Goal: Check status: Check status

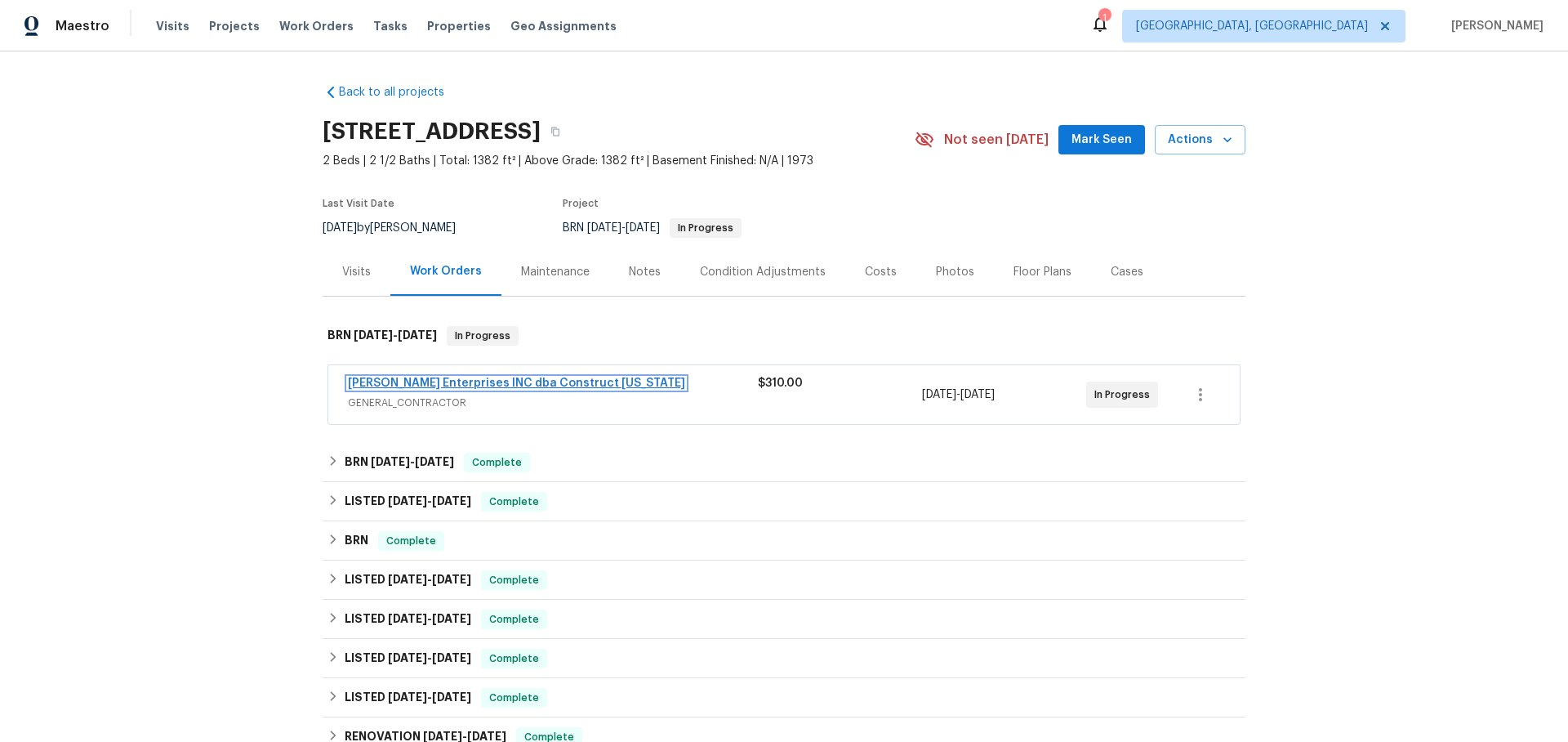
click at [534, 379] on link "[PERSON_NAME] Enterprises INC dba Construct [US_STATE]" at bounding box center [516, 383] width 337 height 11
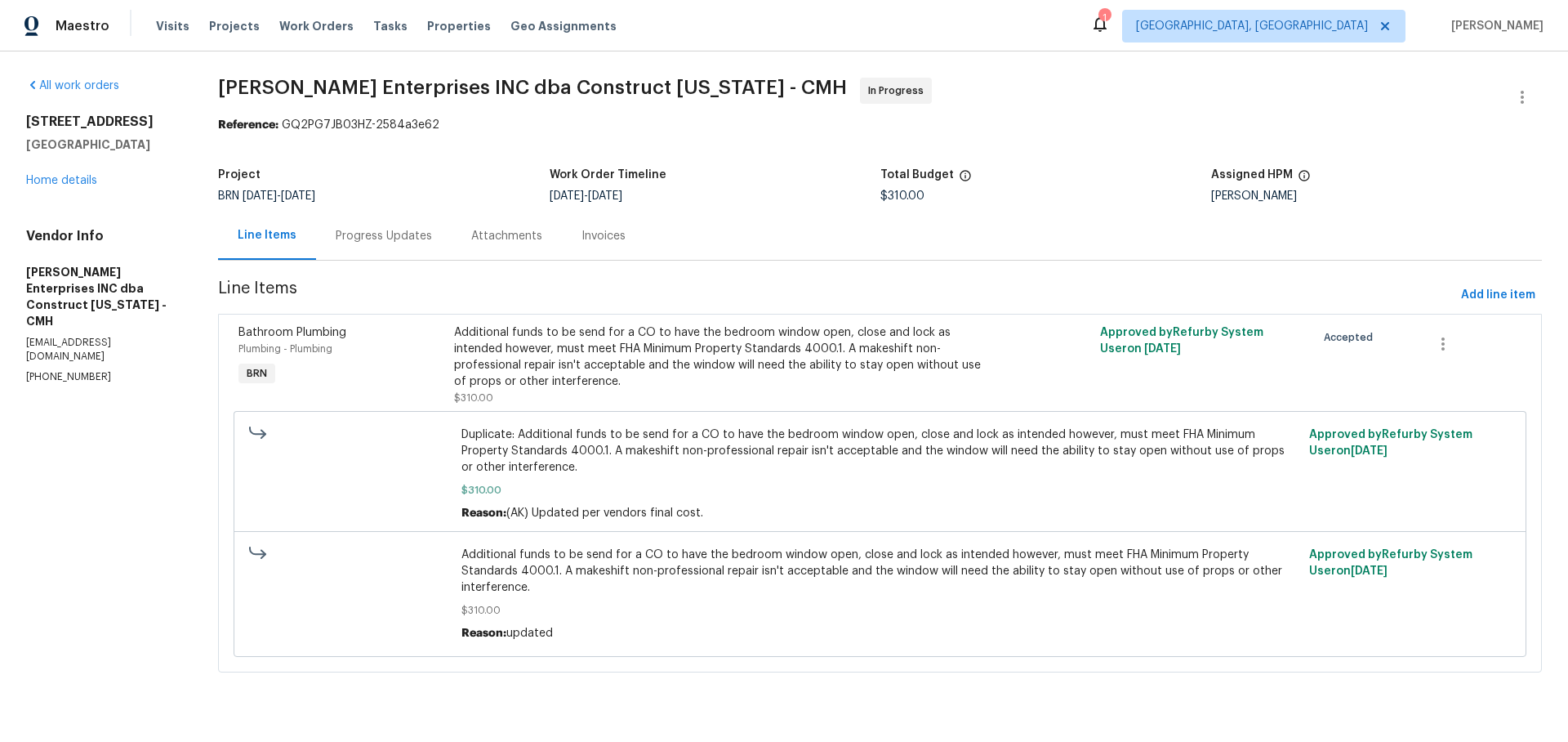
click at [393, 235] on div "Progress Updates" at bounding box center [383, 236] width 96 height 16
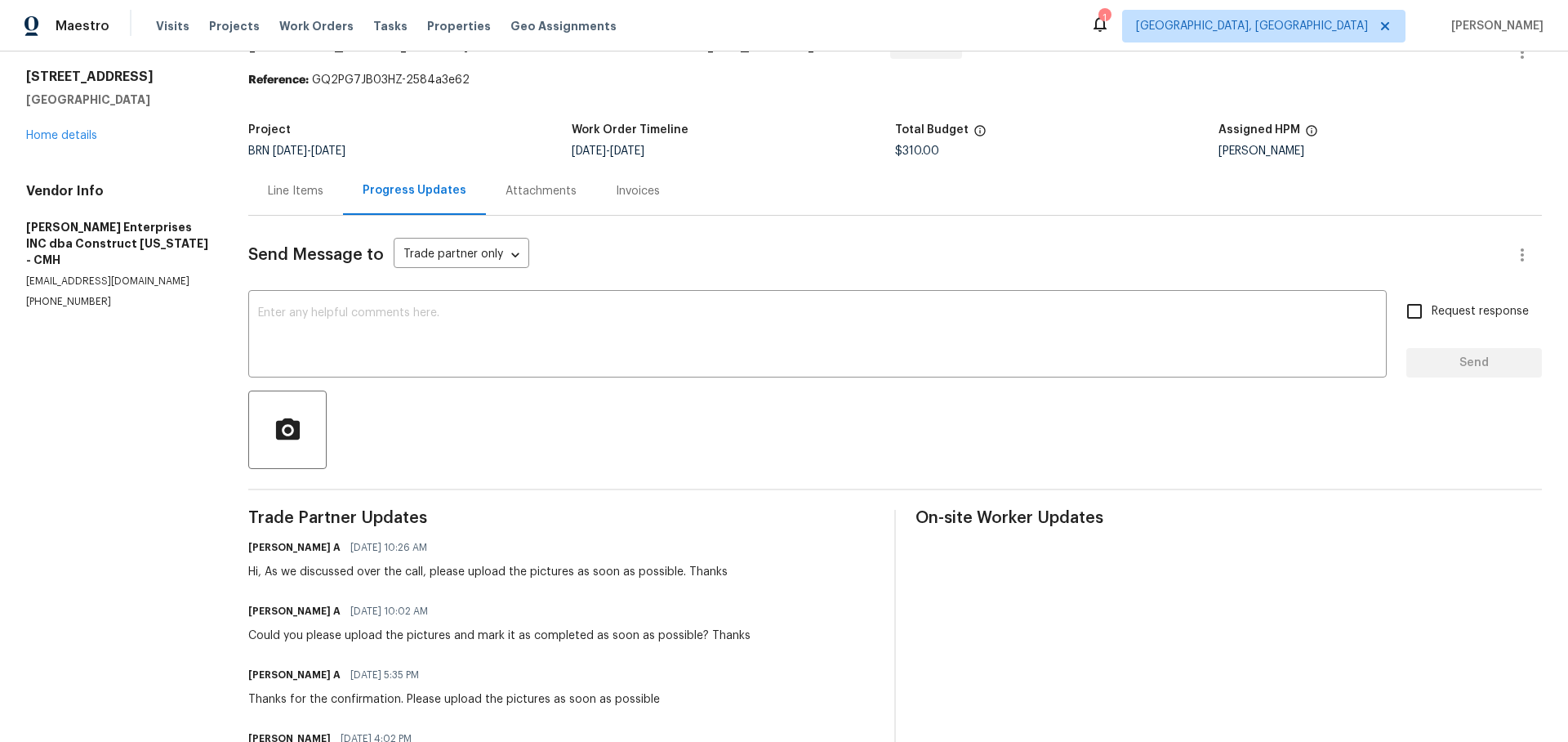
scroll to position [48, 0]
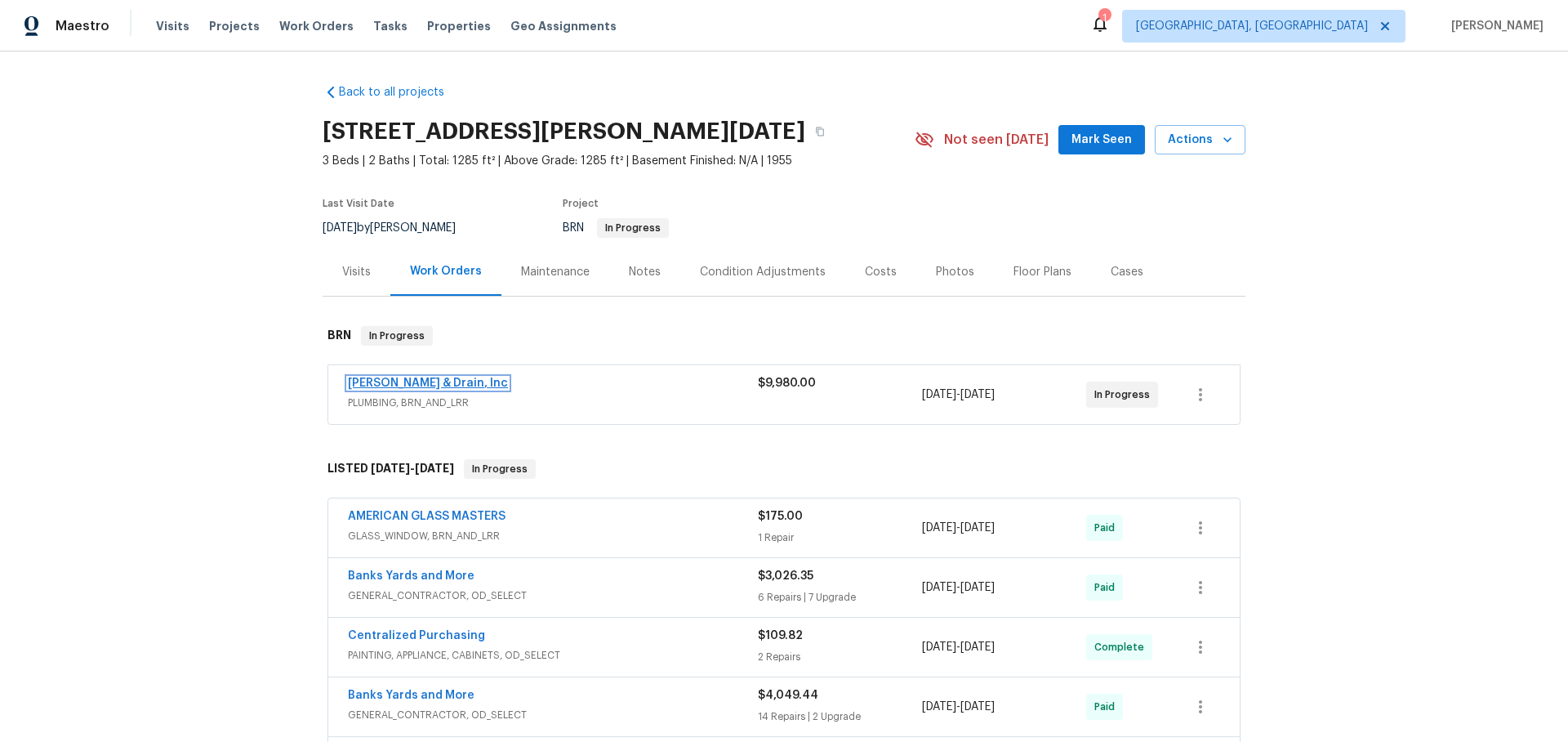
click at [473, 379] on link "[PERSON_NAME] & Drain, Inc" at bounding box center [428, 383] width 160 height 11
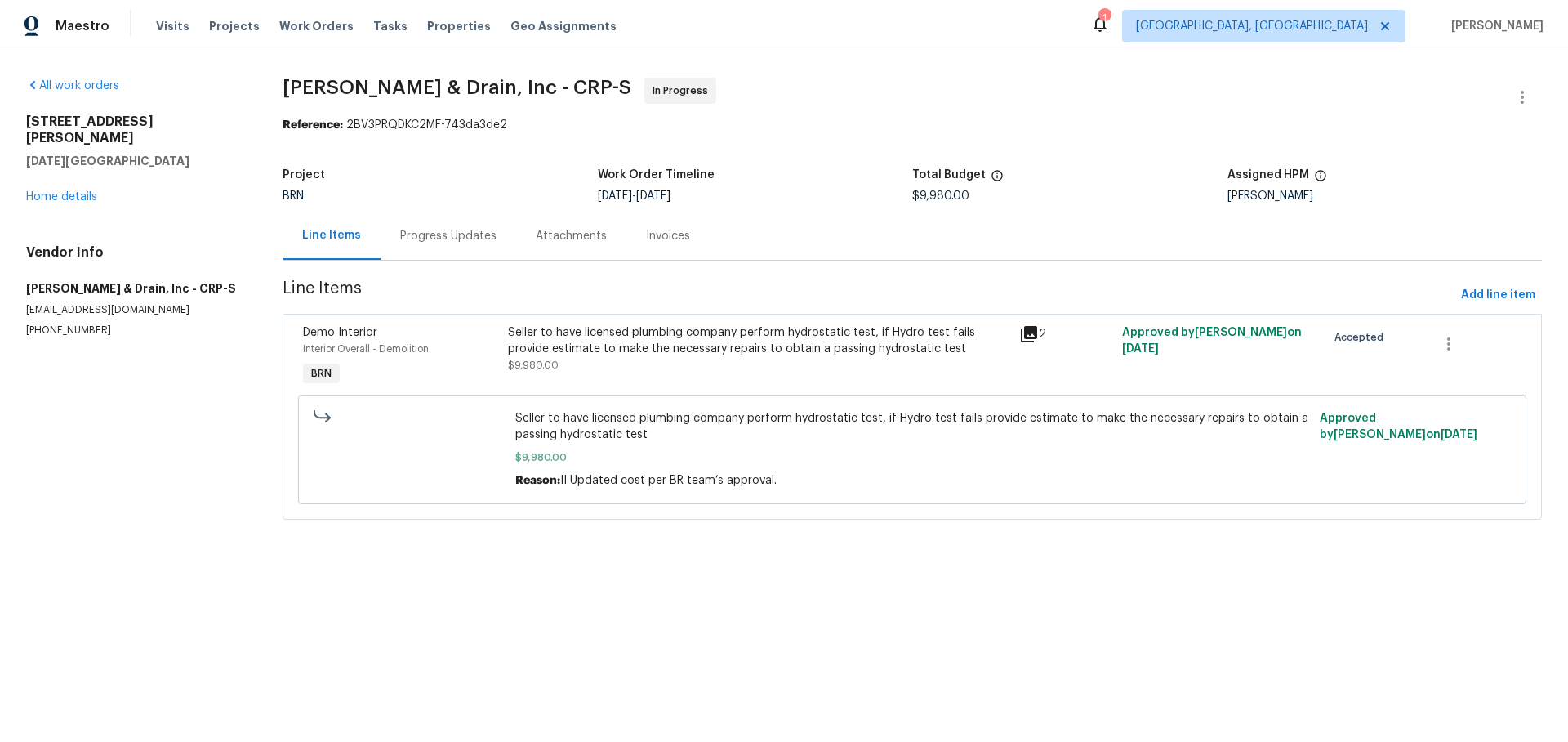
click at [461, 245] on div "Progress Updates" at bounding box center [448, 236] width 135 height 49
